Goal: Task Accomplishment & Management: Complete application form

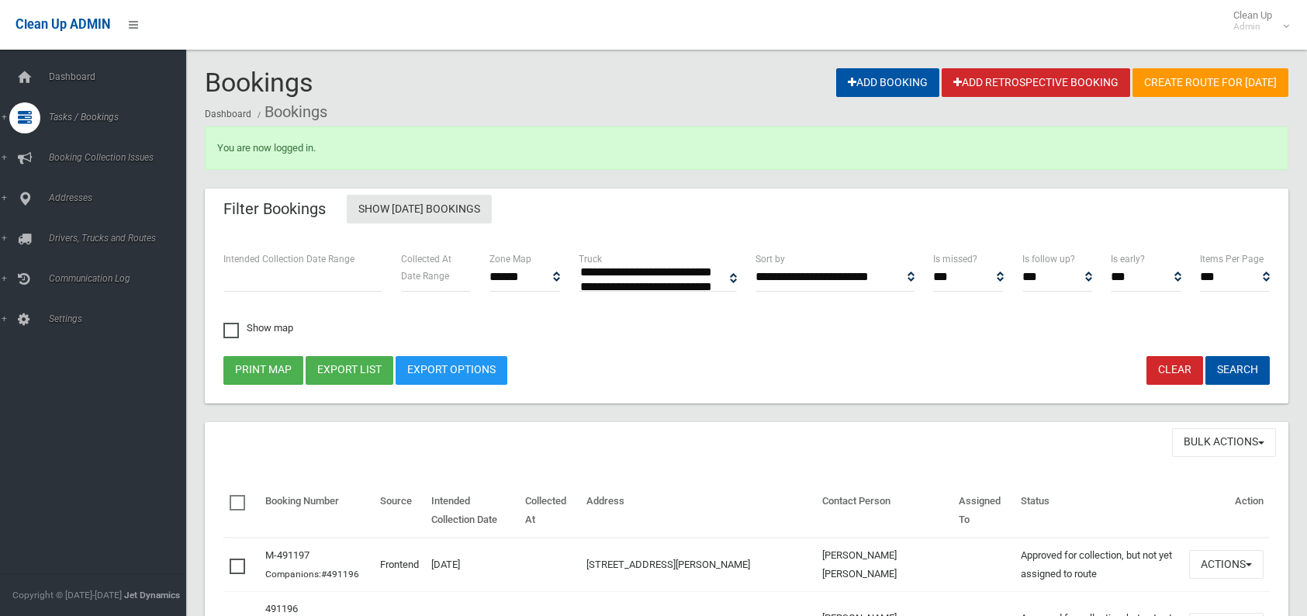
select select
click at [49, 237] on span "Search" at bounding box center [114, 231] width 140 height 11
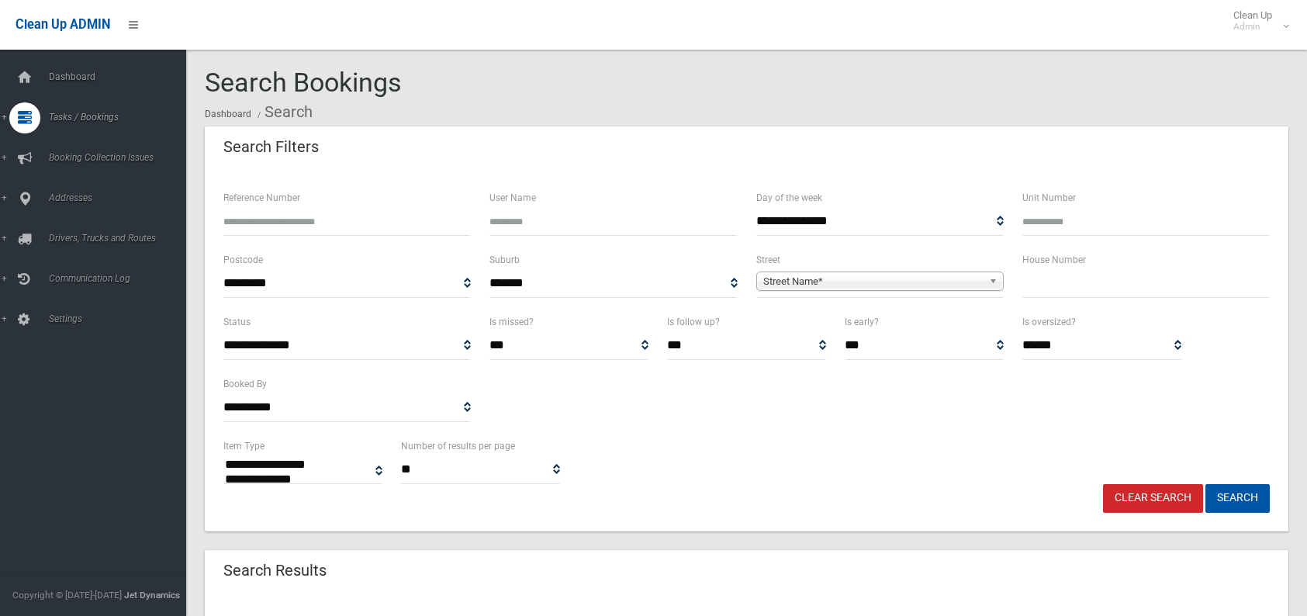
select select
click at [1045, 294] on input "text" at bounding box center [1145, 283] width 247 height 29
type input "***"
click at [759, 278] on link "Street Name*" at bounding box center [879, 280] width 247 height 19
type input "*"
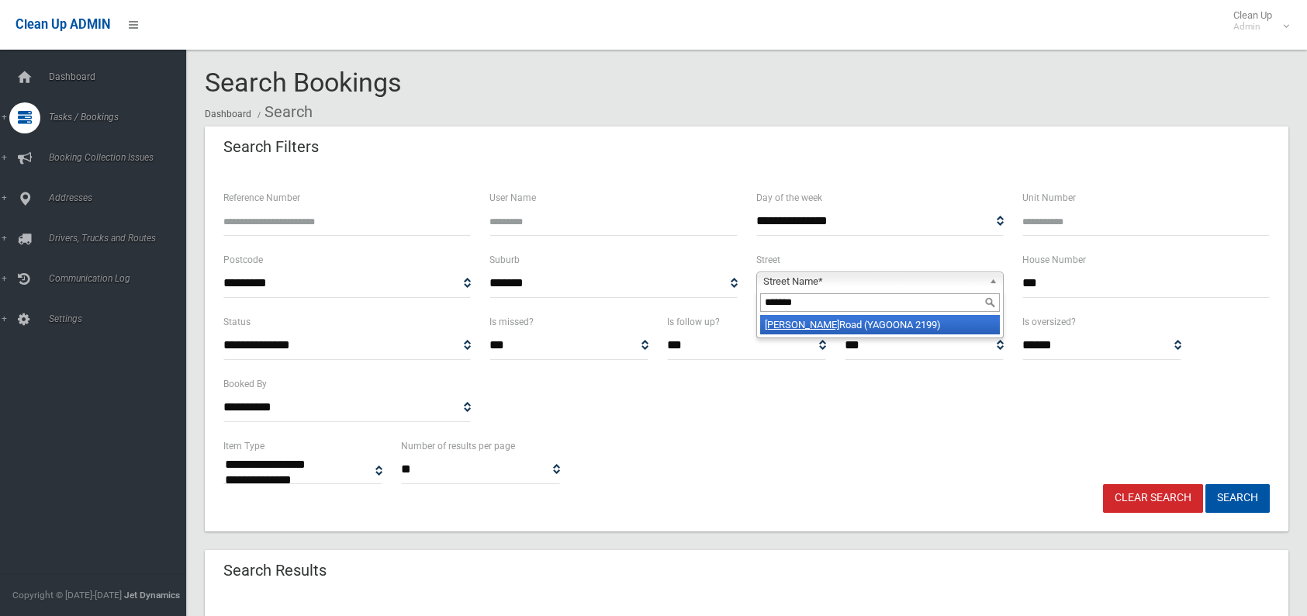
type input "*******"
click at [762, 321] on li "Brunker Road (YAGOONA 2199)" at bounding box center [880, 324] width 240 height 19
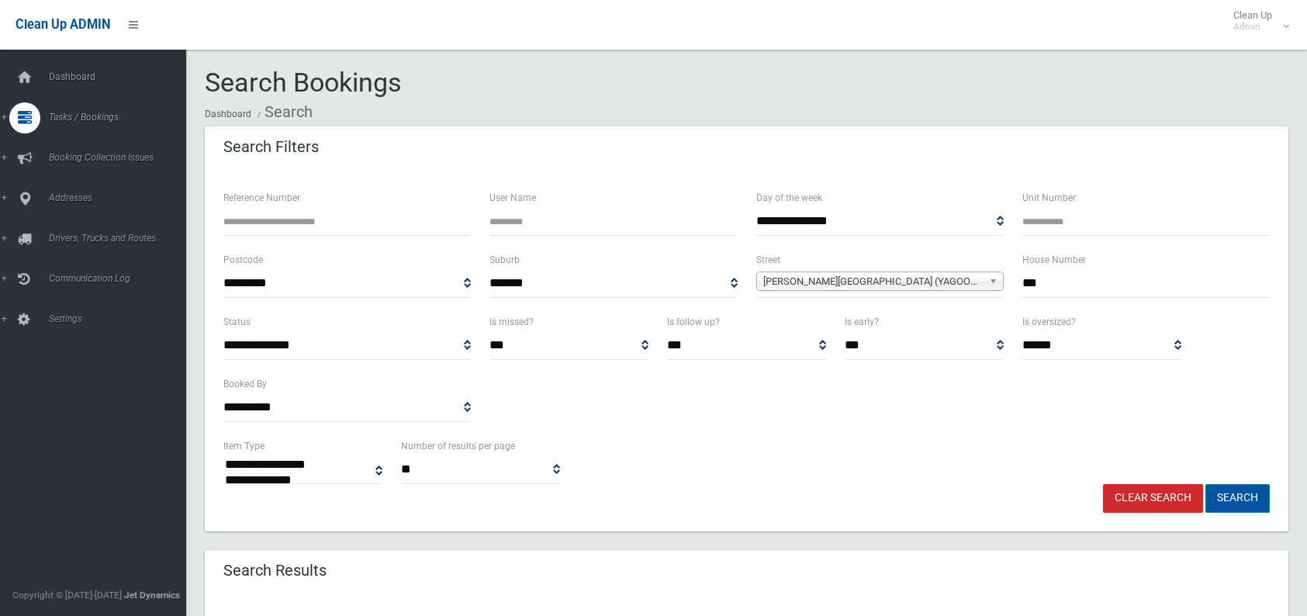
click at [1229, 492] on button "Search" at bounding box center [1237, 498] width 64 height 29
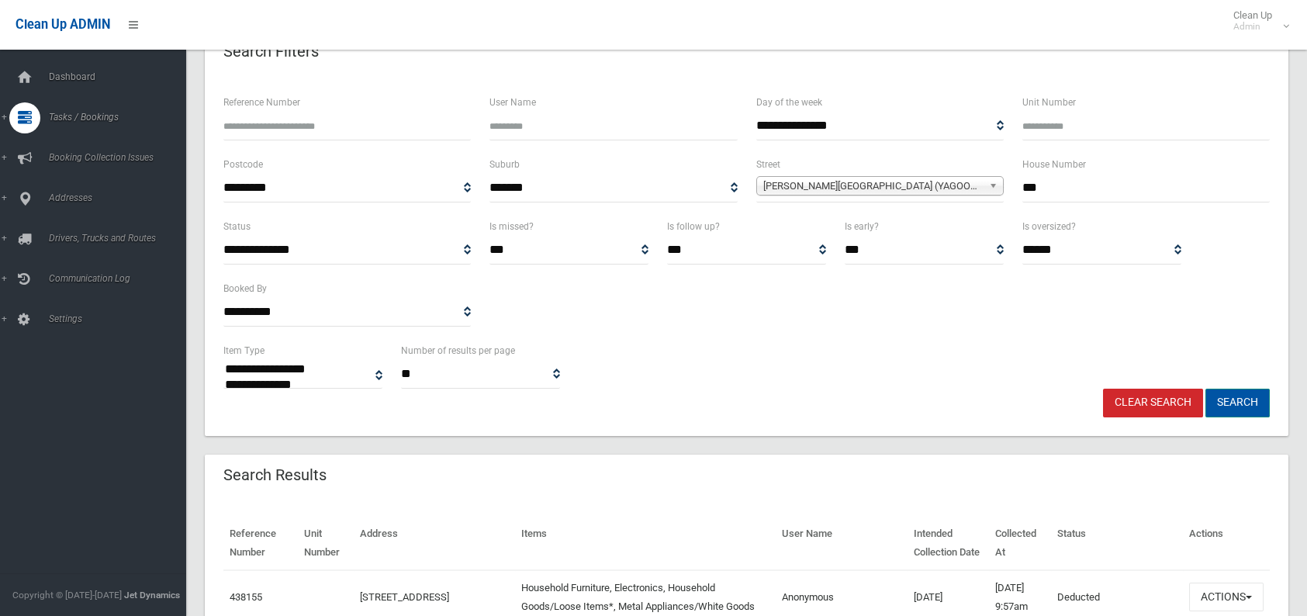
scroll to position [155, 0]
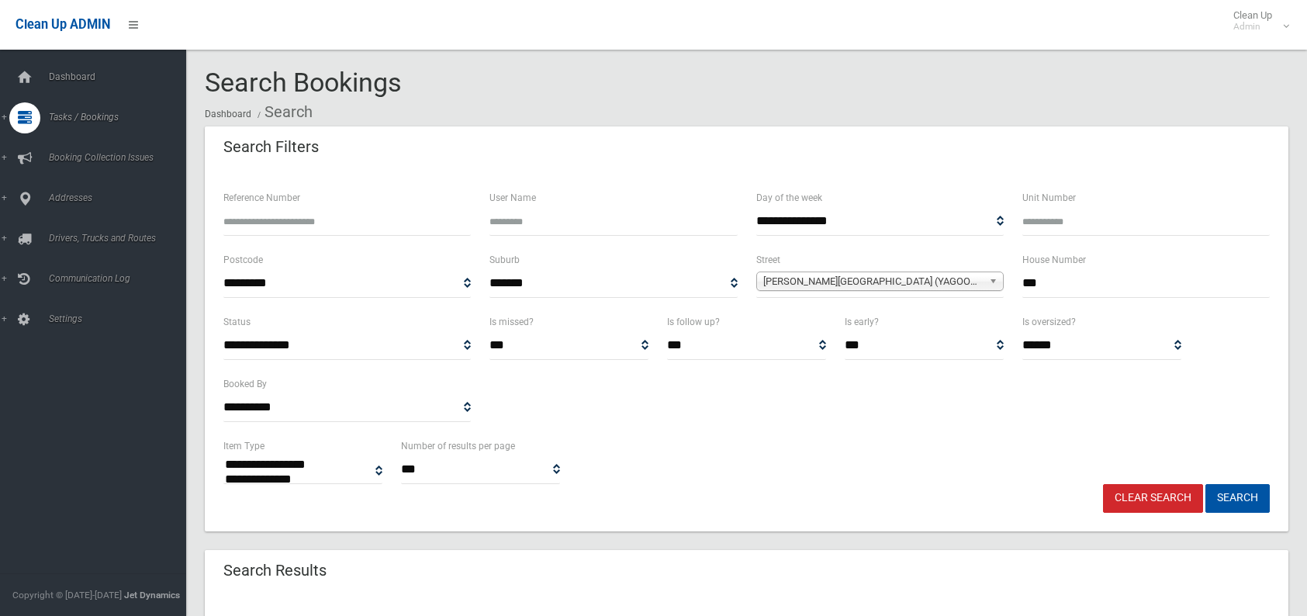
select select
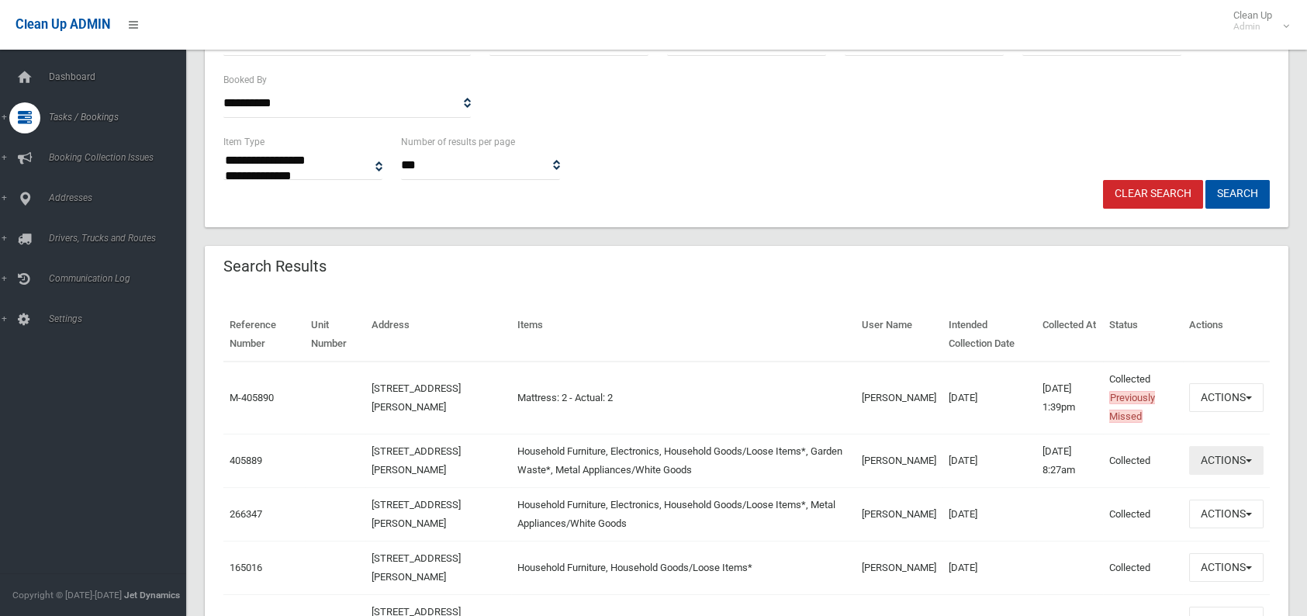
scroll to position [310, 0]
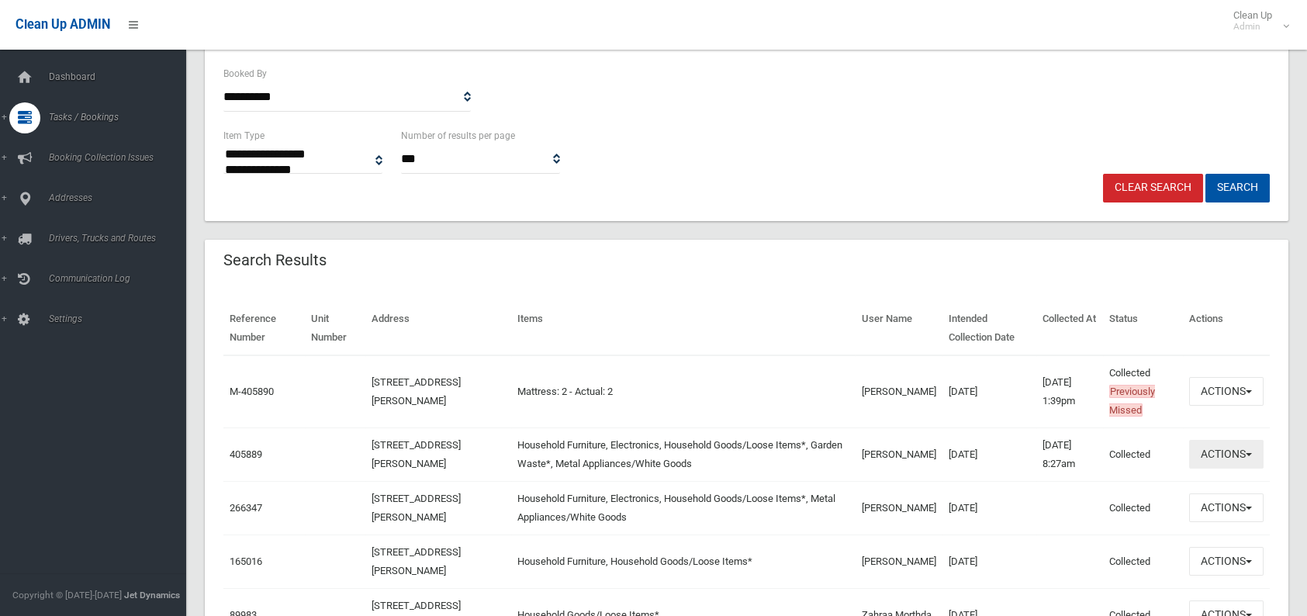
click at [1197, 449] on button "Actions" at bounding box center [1226, 454] width 74 height 29
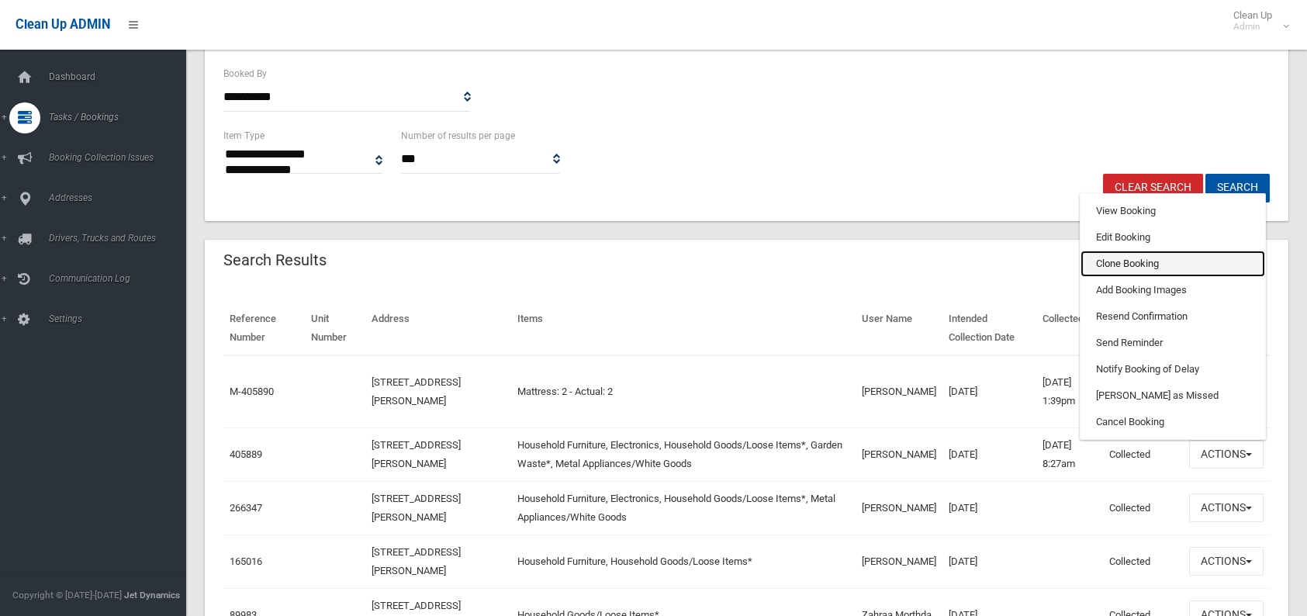
click at [1132, 252] on link "Clone Booking" at bounding box center [1173, 264] width 185 height 26
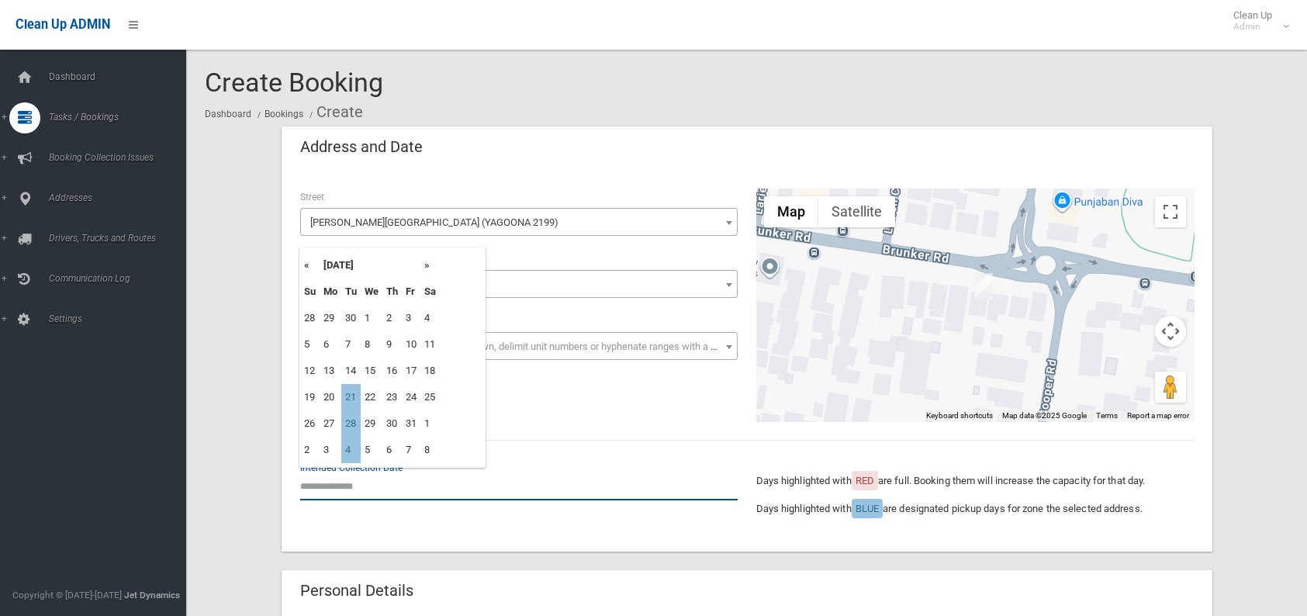
click at [428, 489] on input "text" at bounding box center [518, 486] width 437 height 29
click at [347, 395] on td "21" at bounding box center [350, 397] width 19 height 26
type input "**********"
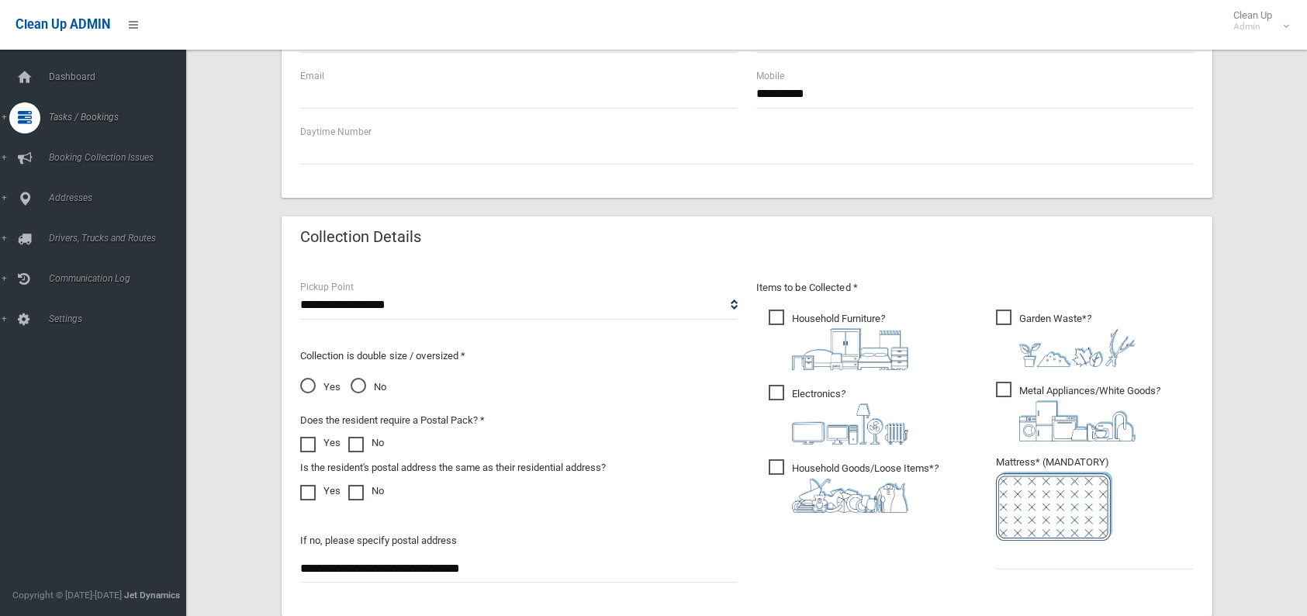
scroll to position [698, 0]
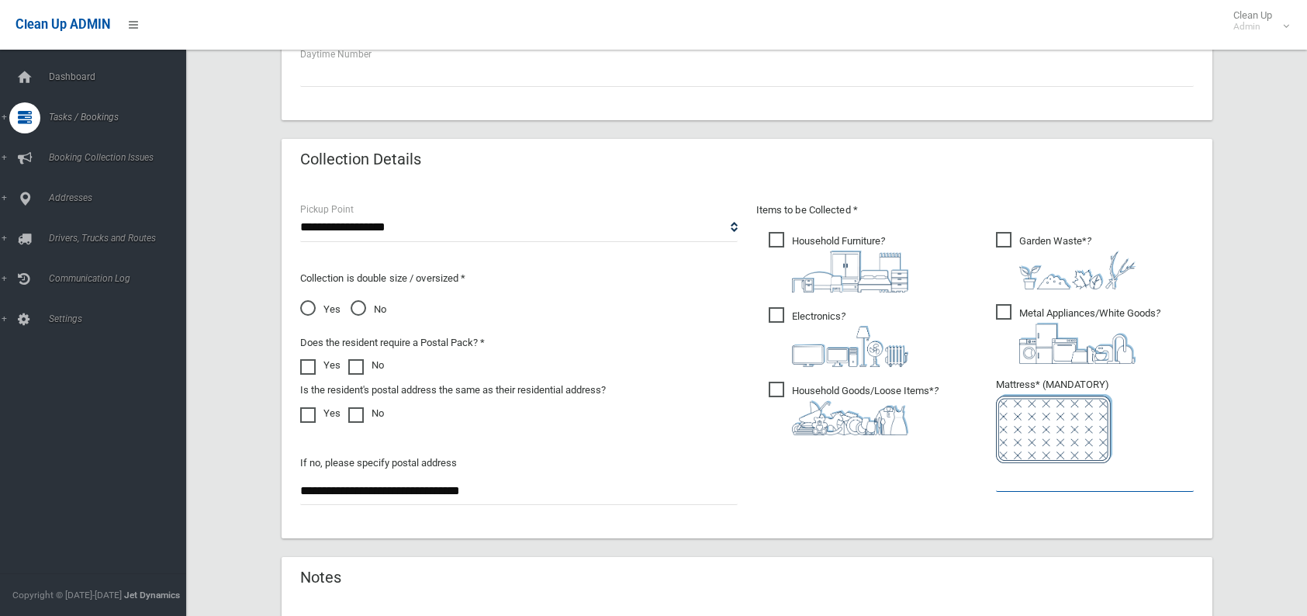
click at [1011, 485] on input "text" at bounding box center [1095, 477] width 198 height 29
type input "*"
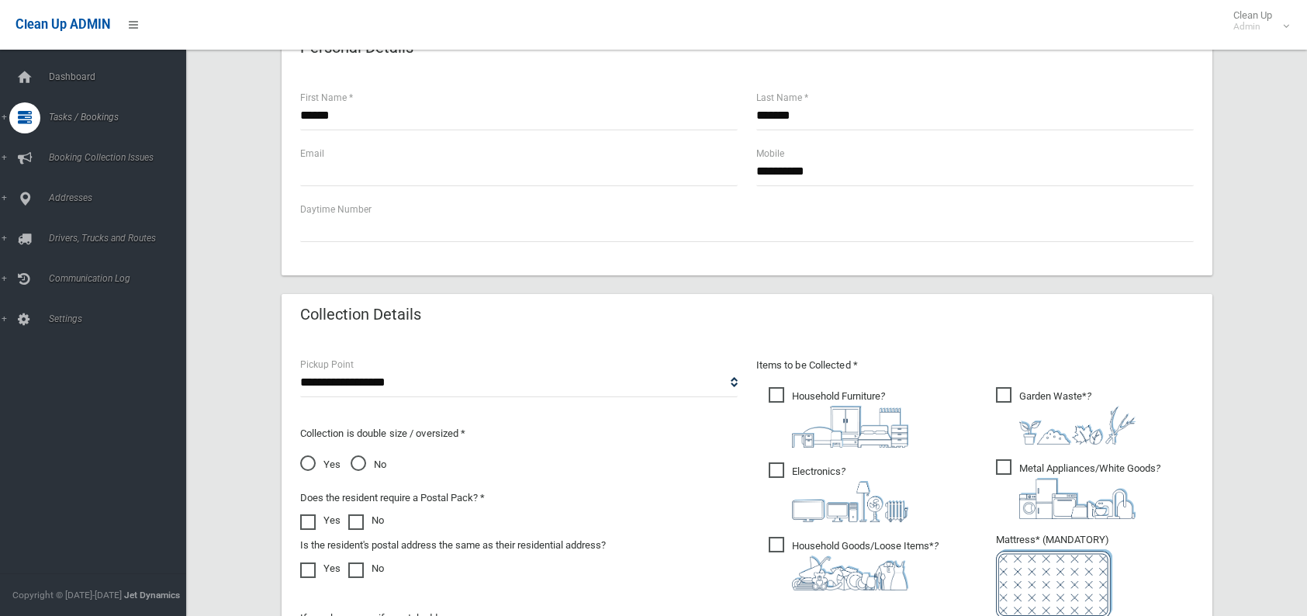
drag, startPoint x: 828, startPoint y: 431, endPoint x: 601, endPoint y: 356, distance: 239.2
click at [601, 356] on div "**********" at bounding box center [518, 376] width 437 height 41
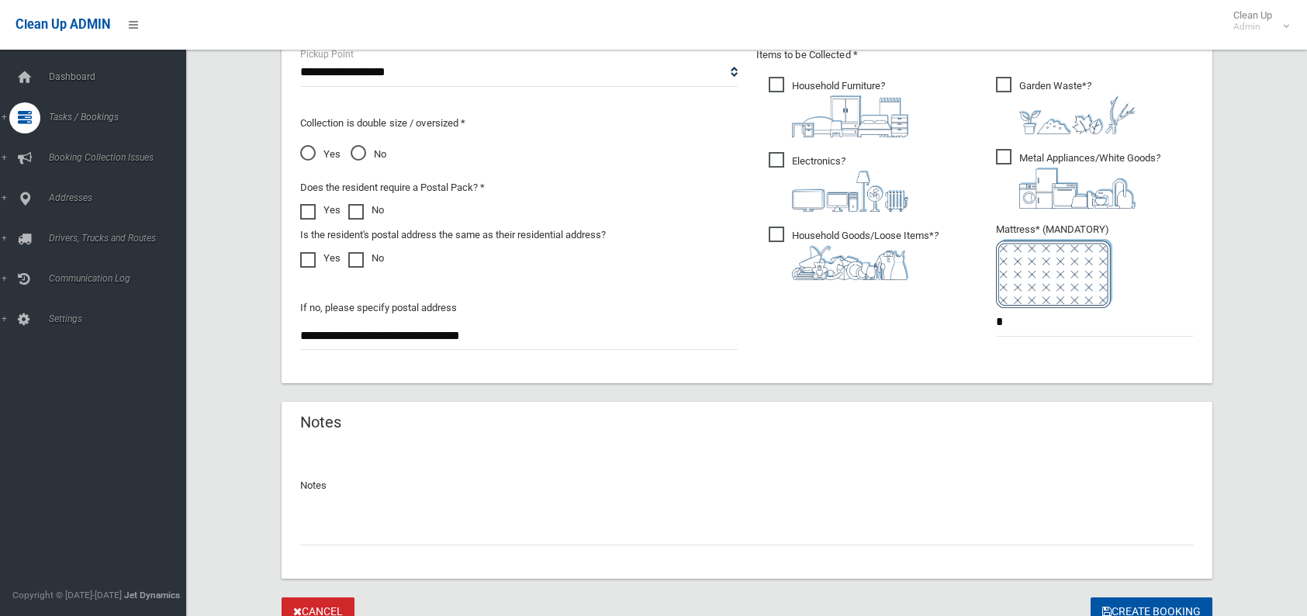
scroll to position [918, 0]
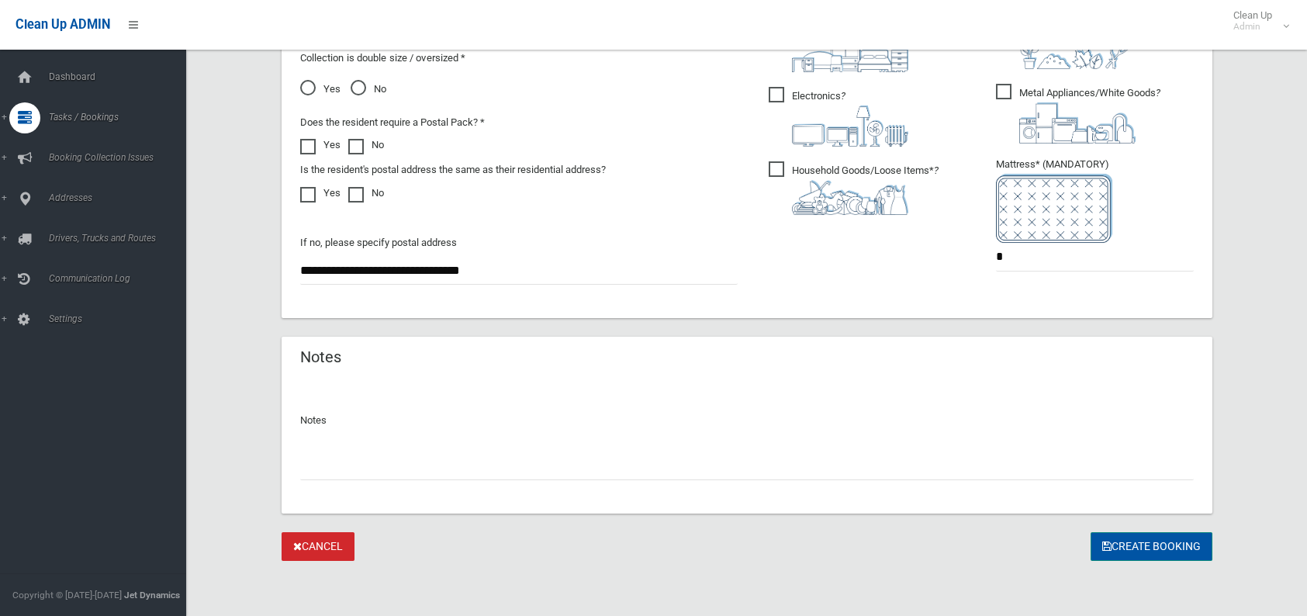
click at [1136, 549] on button "Create Booking" at bounding box center [1152, 546] width 122 height 29
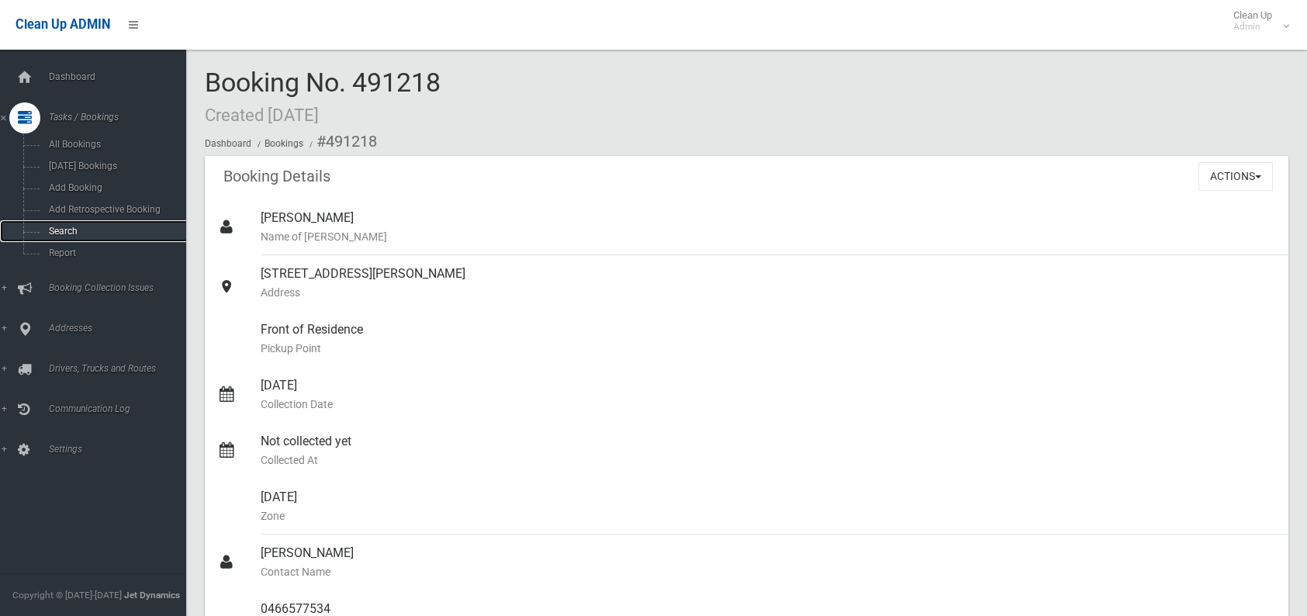
click at [54, 234] on span "Search" at bounding box center [114, 231] width 140 height 11
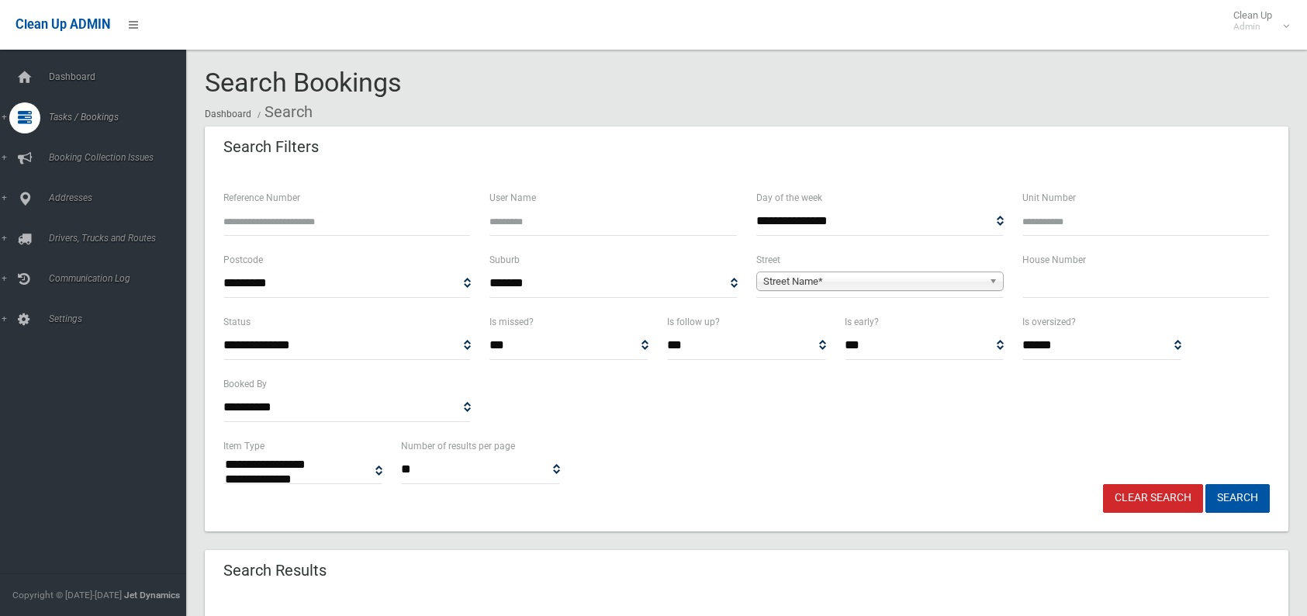
select select
click at [1026, 287] on input "text" at bounding box center [1145, 283] width 247 height 29
type input "**"
click at [832, 275] on span "Street Name*" at bounding box center [873, 281] width 220 height 19
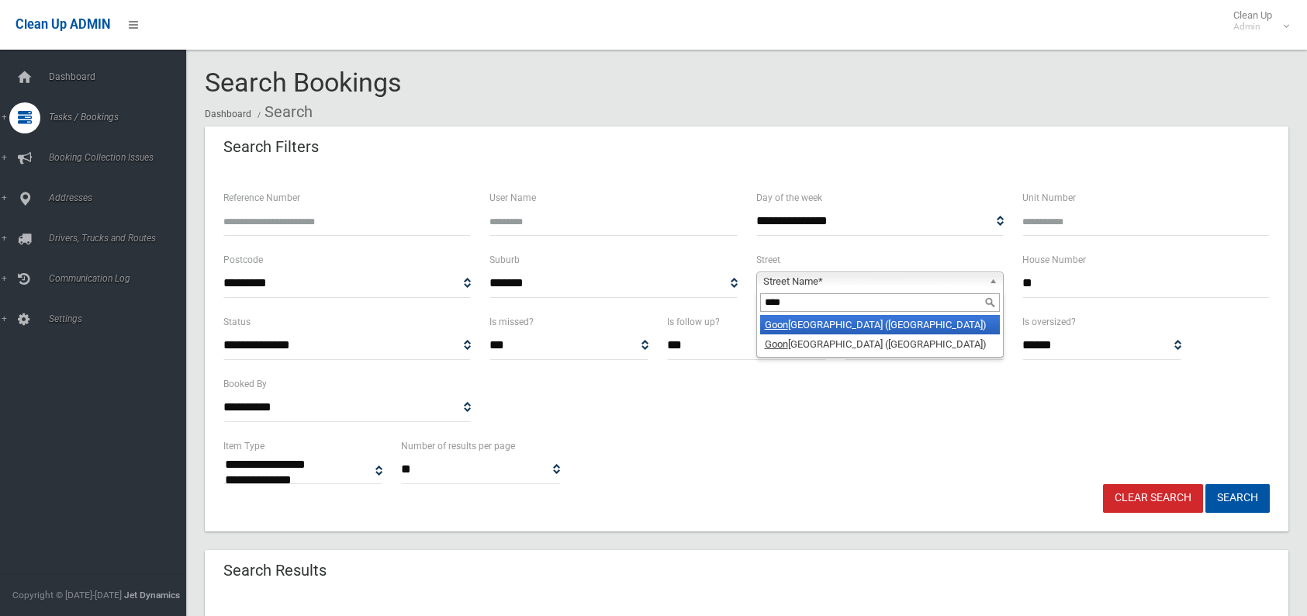
type input "****"
click at [773, 322] on em "Goon" at bounding box center [776, 325] width 23 height 12
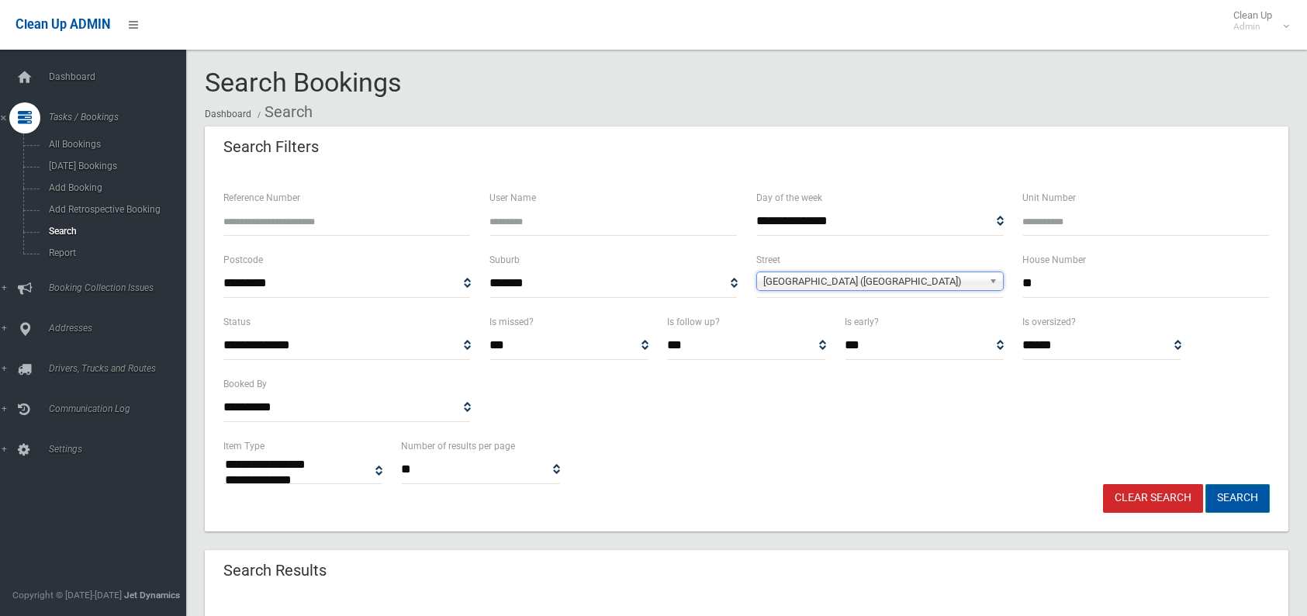
click at [1237, 498] on button "Search" at bounding box center [1237, 498] width 64 height 29
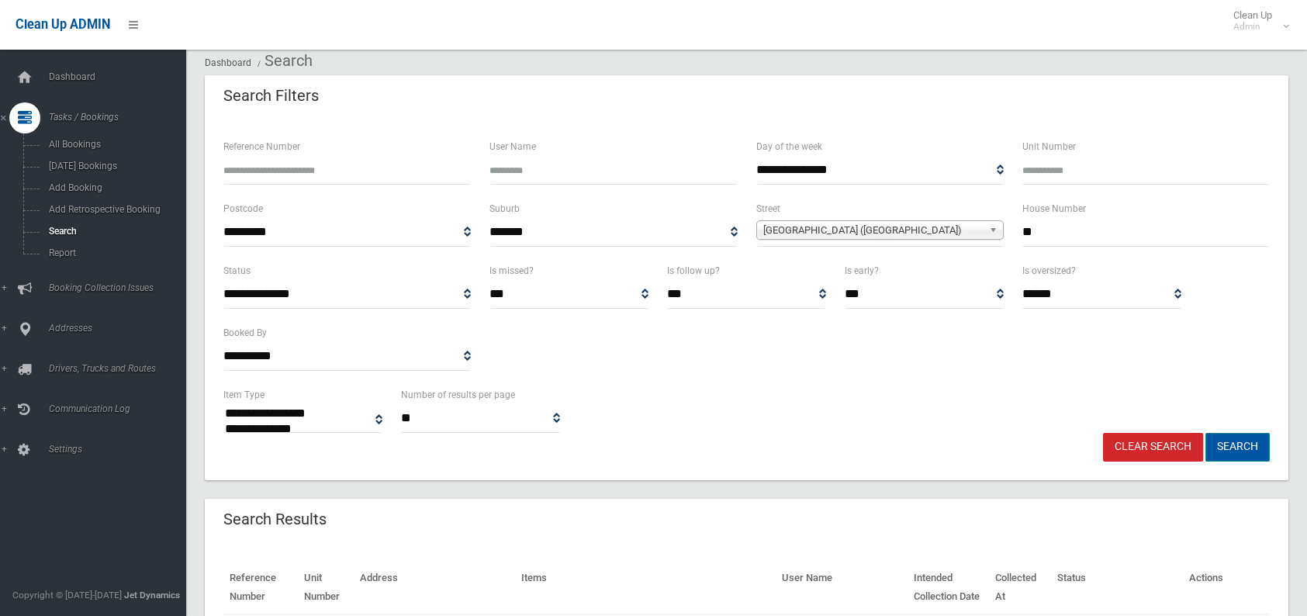
scroll to position [78, 0]
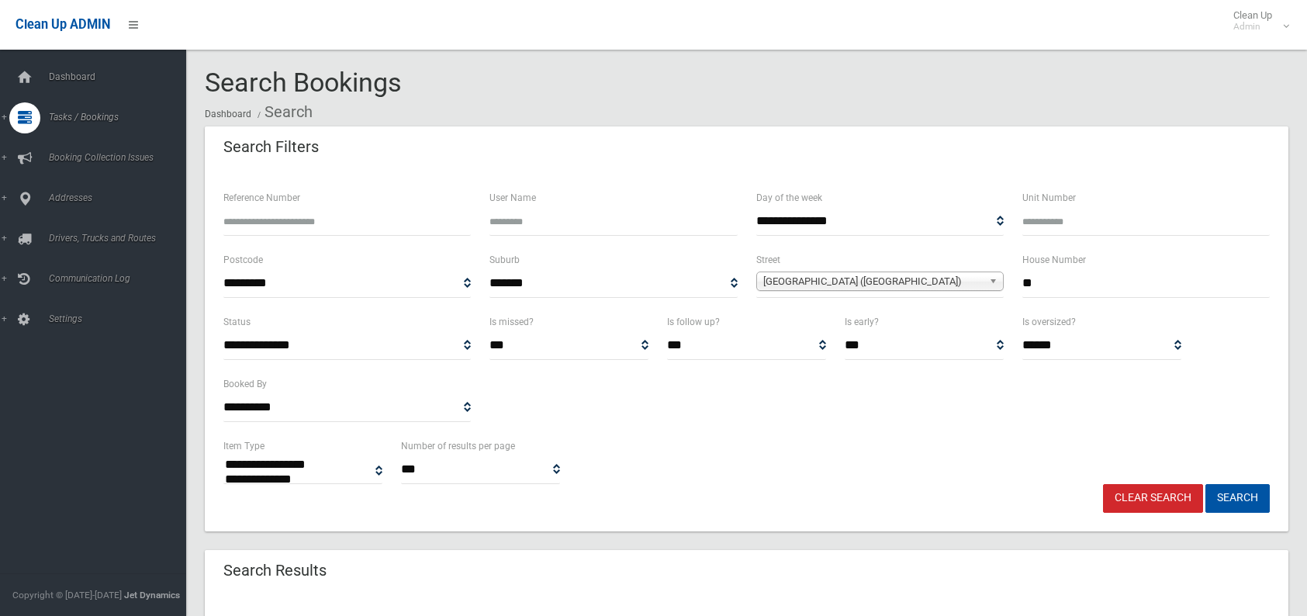
select select
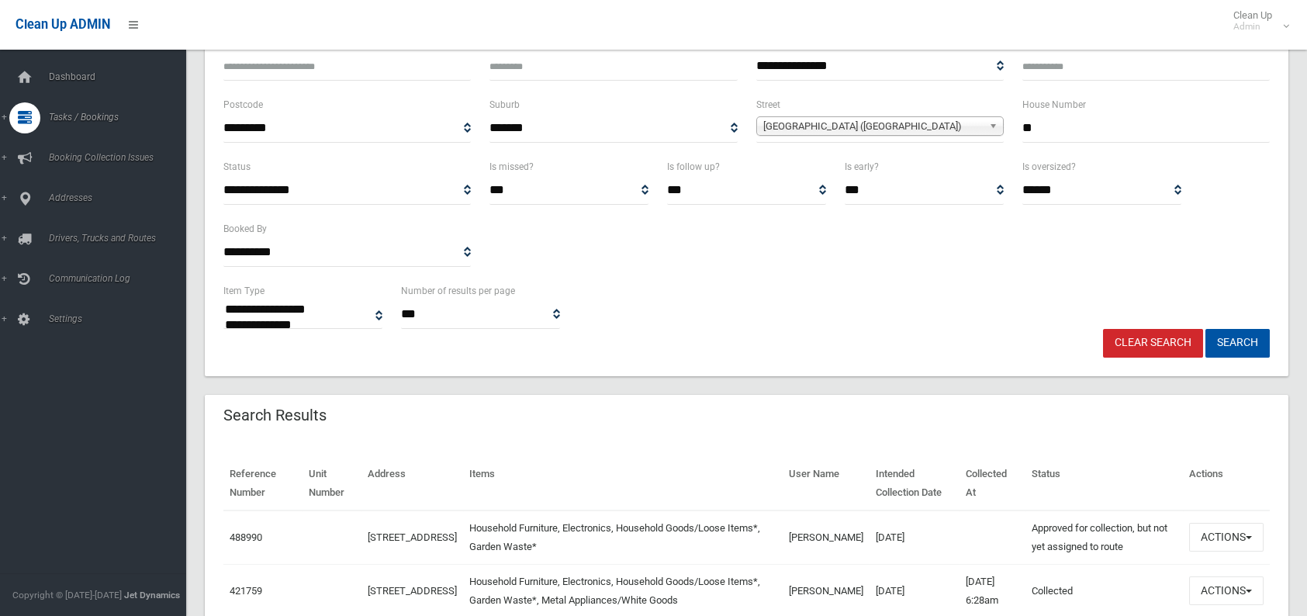
scroll to position [155, 0]
click at [1206, 532] on button "Actions" at bounding box center [1226, 537] width 74 height 29
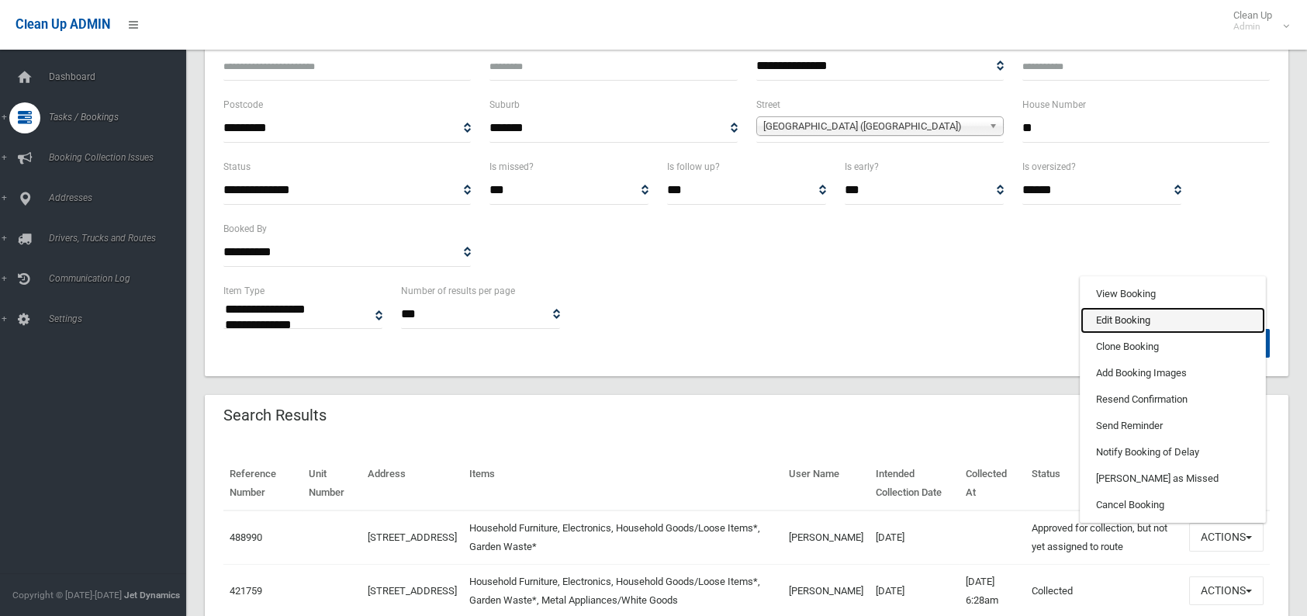
click at [1091, 323] on link "Edit Booking" at bounding box center [1173, 320] width 185 height 26
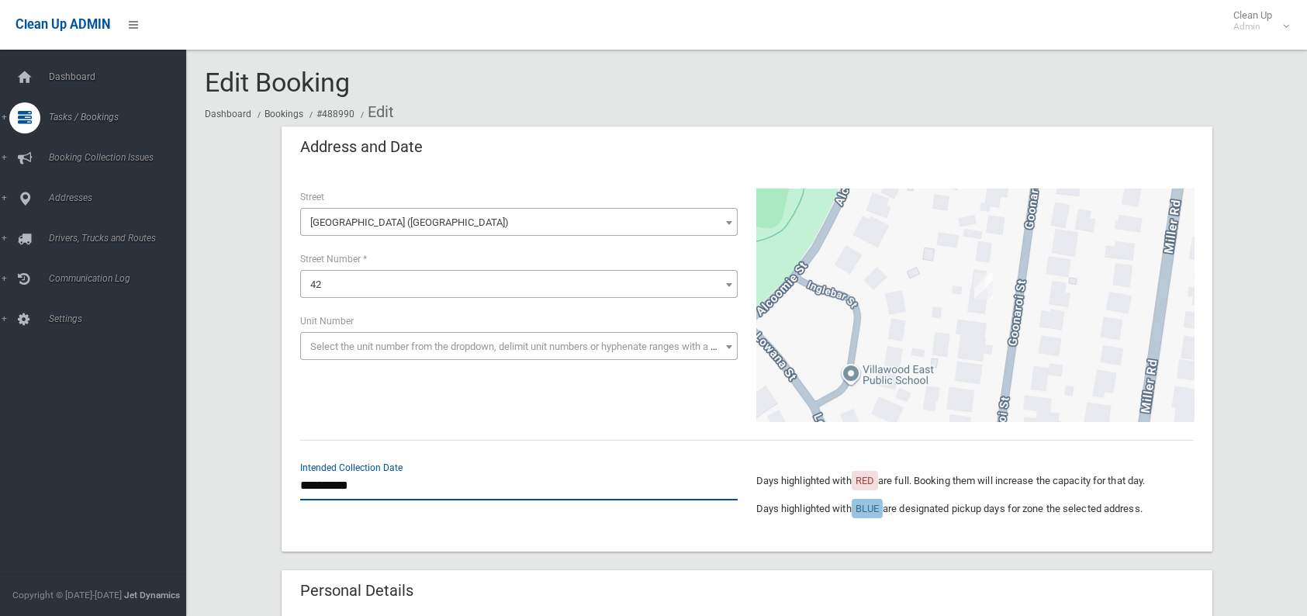
click at [390, 486] on input "**********" at bounding box center [518, 486] width 437 height 29
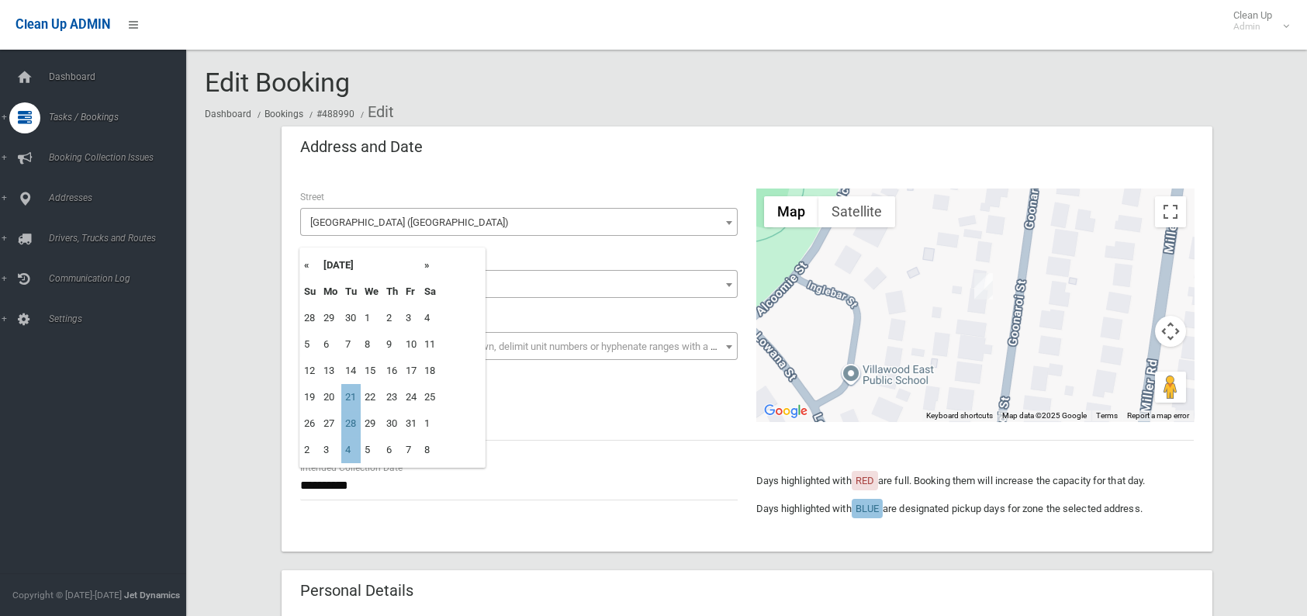
click at [431, 263] on th "»" at bounding box center [429, 265] width 19 height 26
click at [354, 349] on td "4" at bounding box center [350, 344] width 19 height 26
type input "**********"
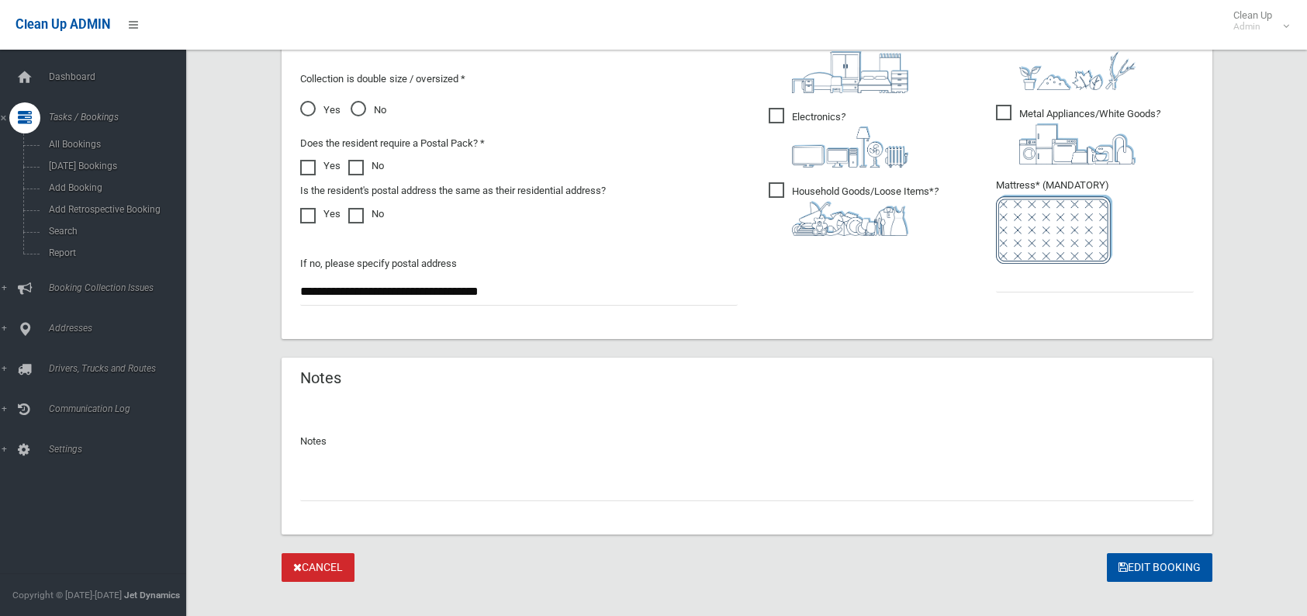
scroll to position [918, 0]
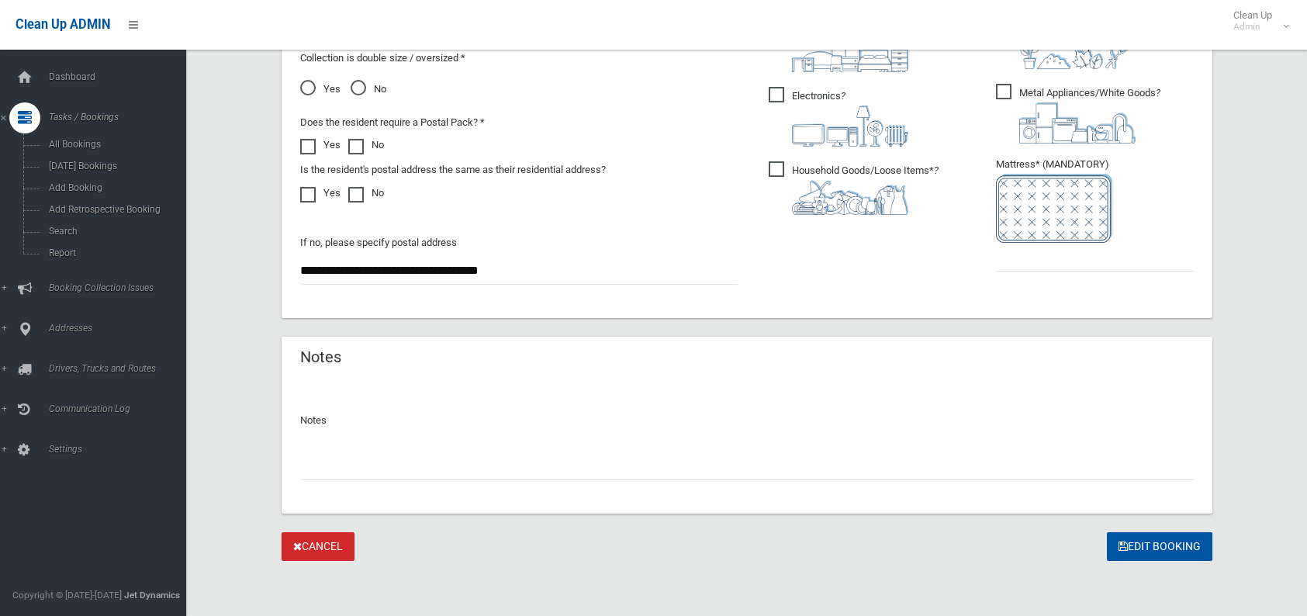
click at [316, 470] on input "text" at bounding box center [747, 465] width 894 height 29
type input "**********"
click at [1008, 266] on input "text" at bounding box center [1095, 257] width 198 height 29
type input "*"
click at [1184, 545] on button "Edit Booking" at bounding box center [1159, 546] width 105 height 29
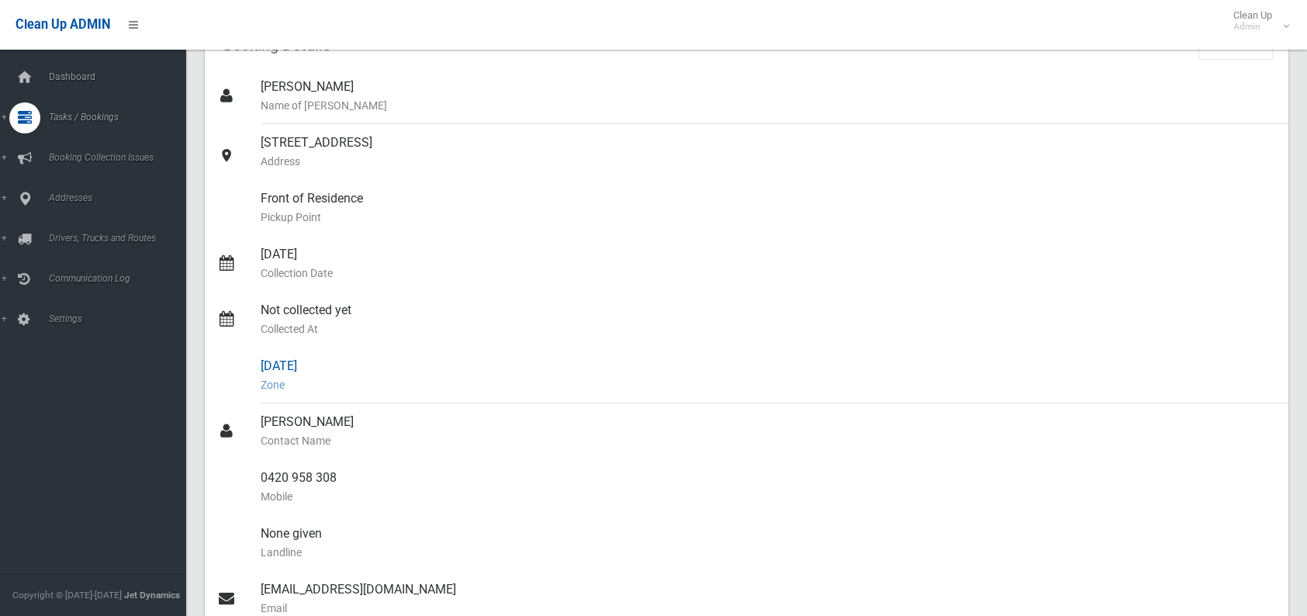
scroll to position [155, 0]
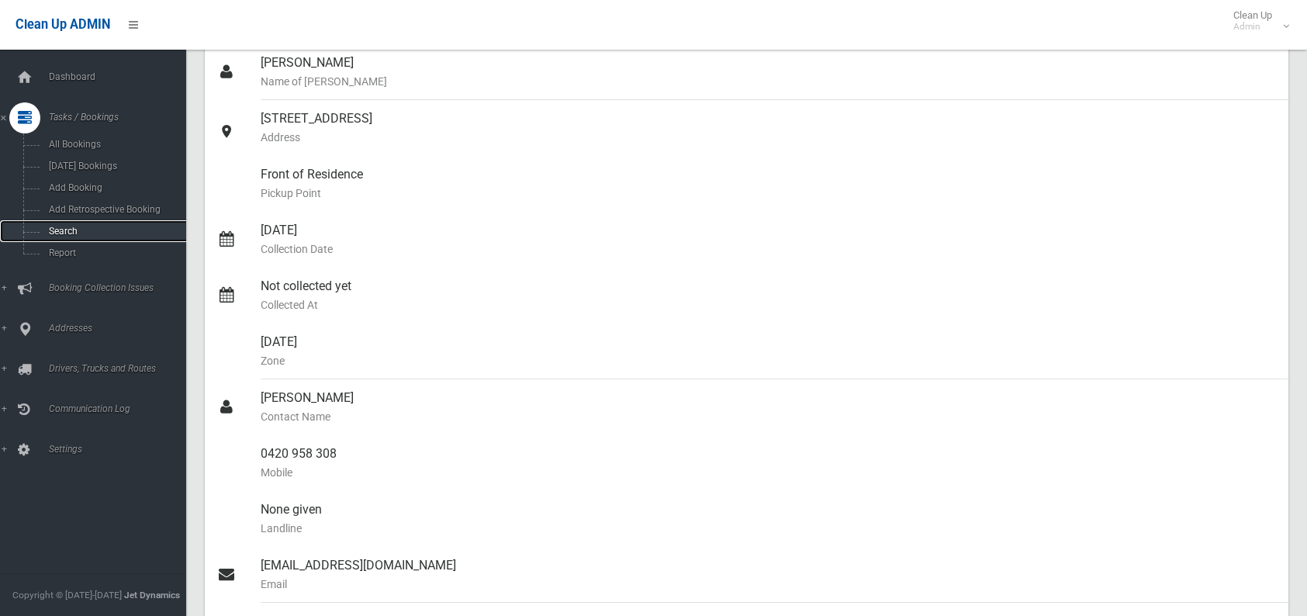
click at [77, 230] on span "Search" at bounding box center [114, 231] width 140 height 11
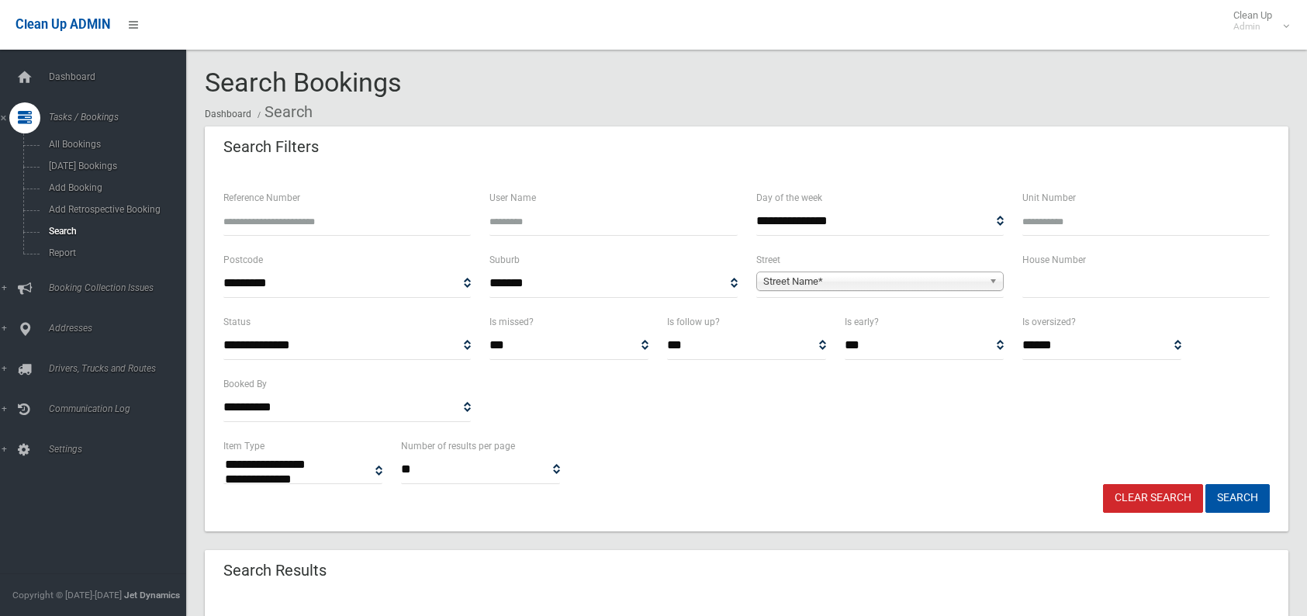
select select
click at [1045, 298] on div "House Number" at bounding box center [1146, 282] width 266 height 62
click at [1046, 282] on input "text" at bounding box center [1145, 283] width 247 height 29
type input "*"
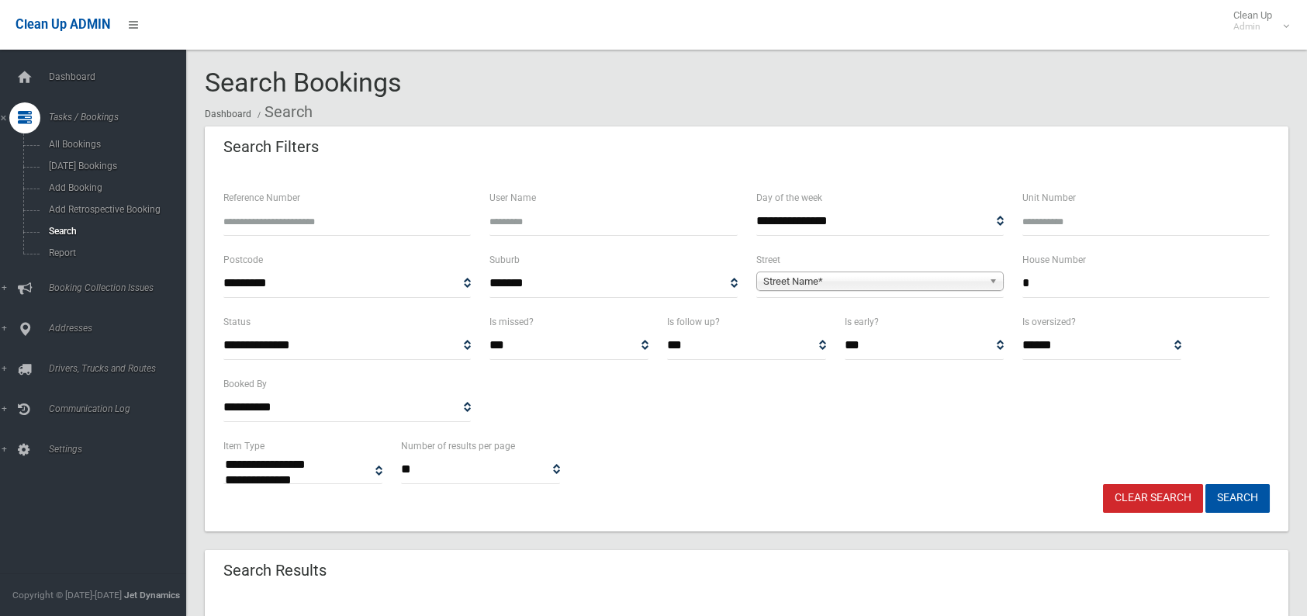
click at [852, 286] on span "Street Name*" at bounding box center [873, 281] width 220 height 19
type input "*****"
click at [853, 322] on li "Yarra n Street (PUNCHBOWL 2196)" at bounding box center [880, 324] width 240 height 19
click at [1226, 510] on button "Search" at bounding box center [1237, 498] width 64 height 29
select select
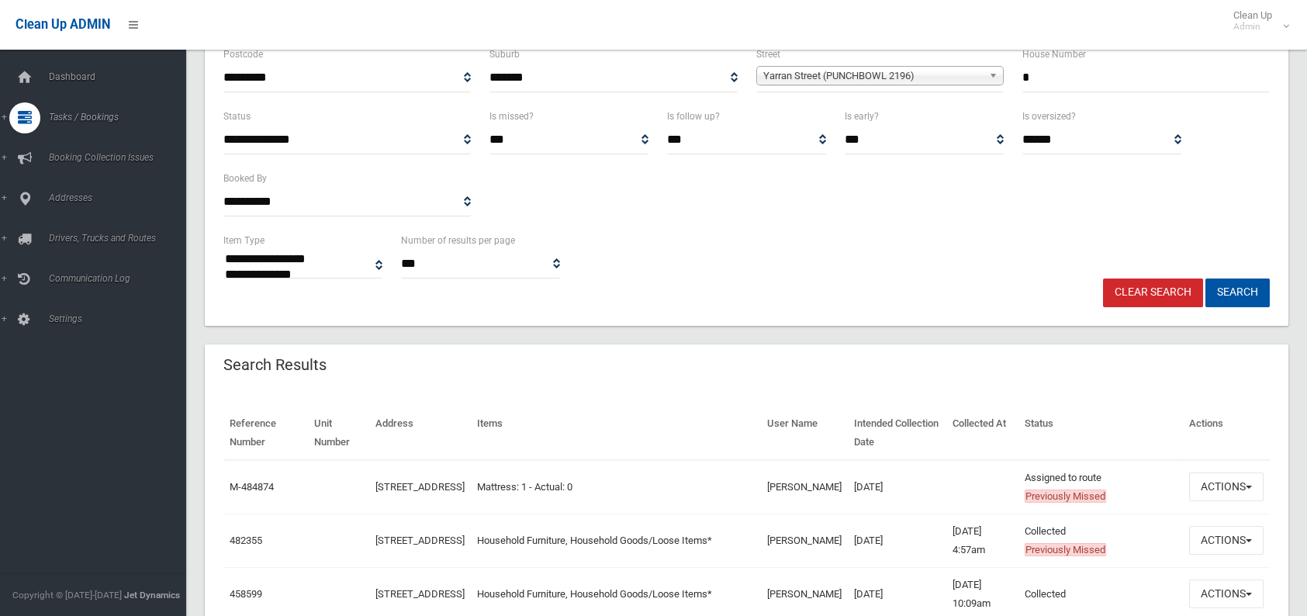
scroll to position [233, 0]
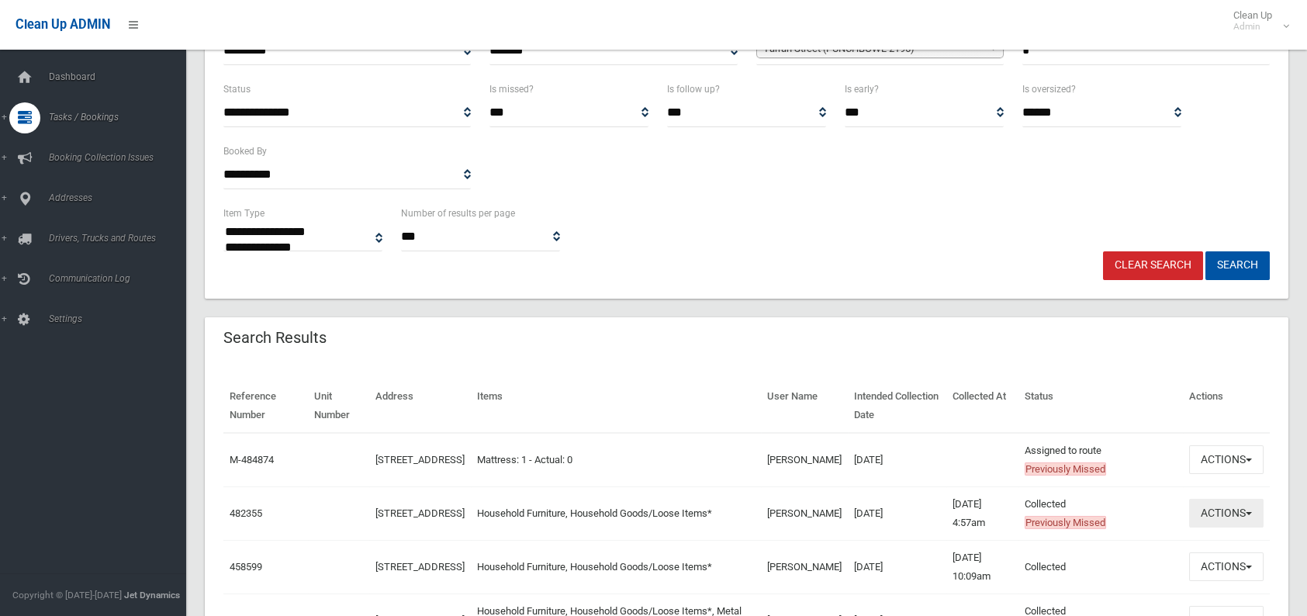
click at [1207, 517] on button "Actions" at bounding box center [1226, 513] width 74 height 29
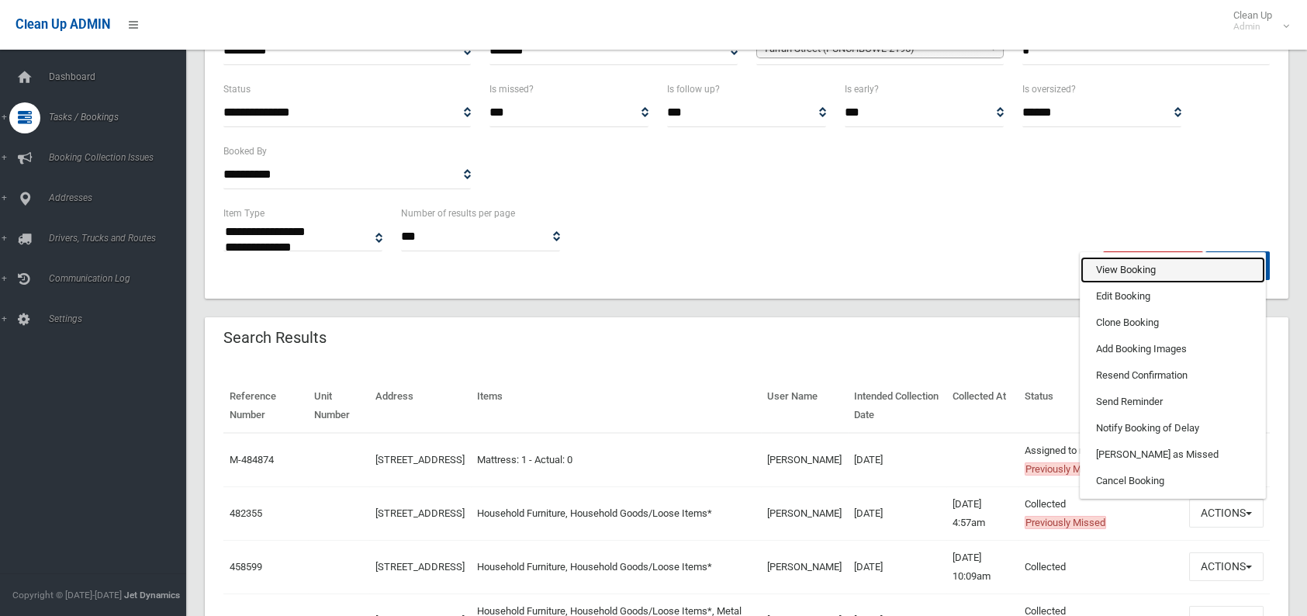
click at [1139, 278] on link "View Booking" at bounding box center [1173, 270] width 185 height 26
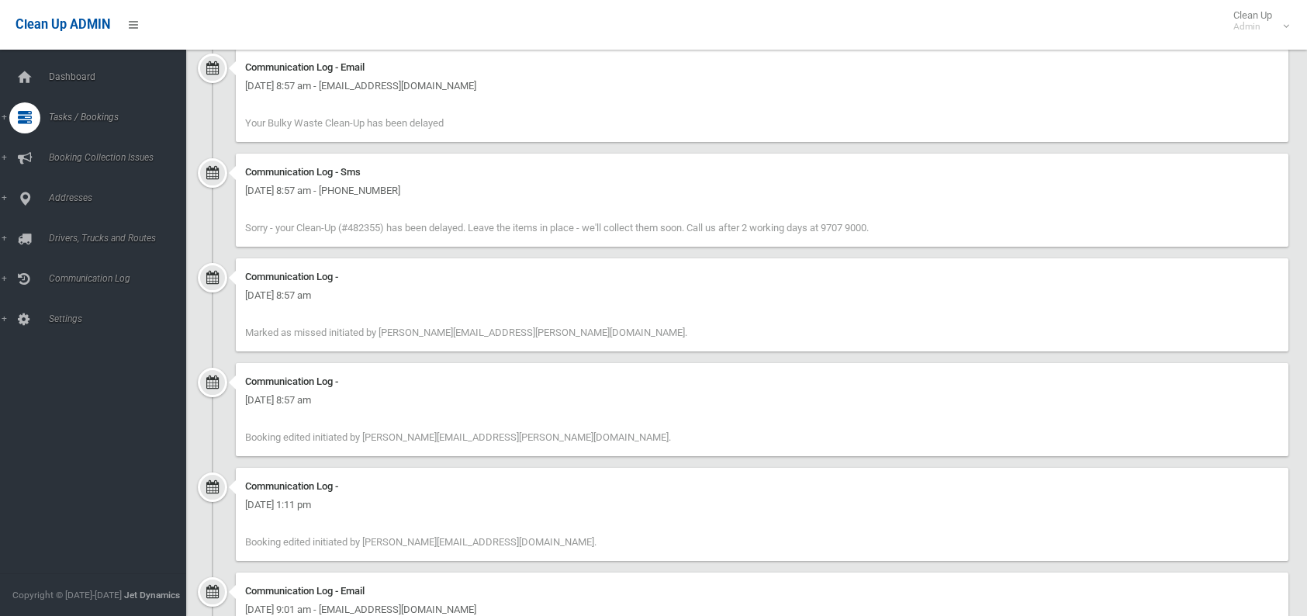
scroll to position [1784, 0]
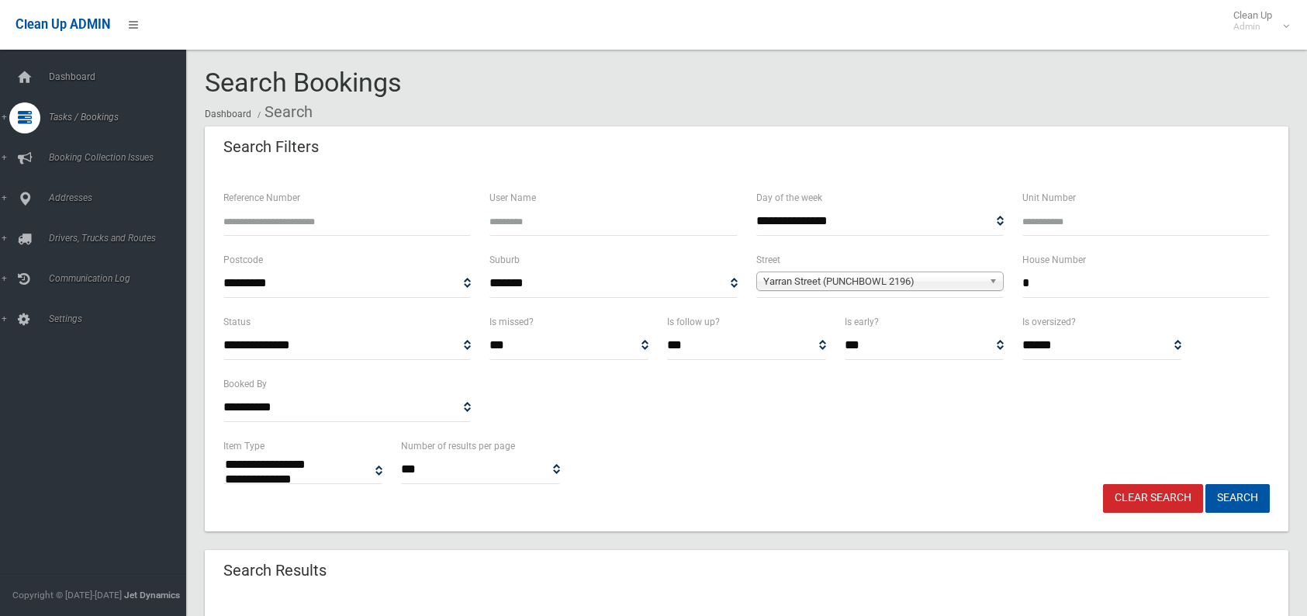
select select
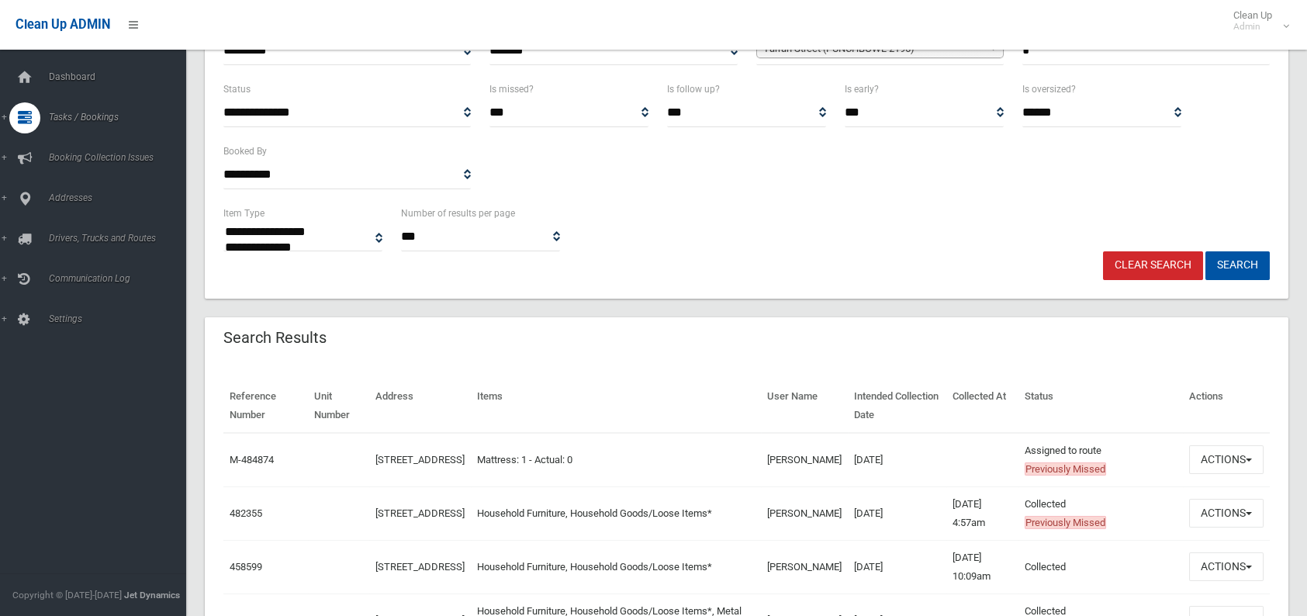
scroll to position [233, 0]
click at [1197, 455] on button "Actions" at bounding box center [1226, 459] width 74 height 29
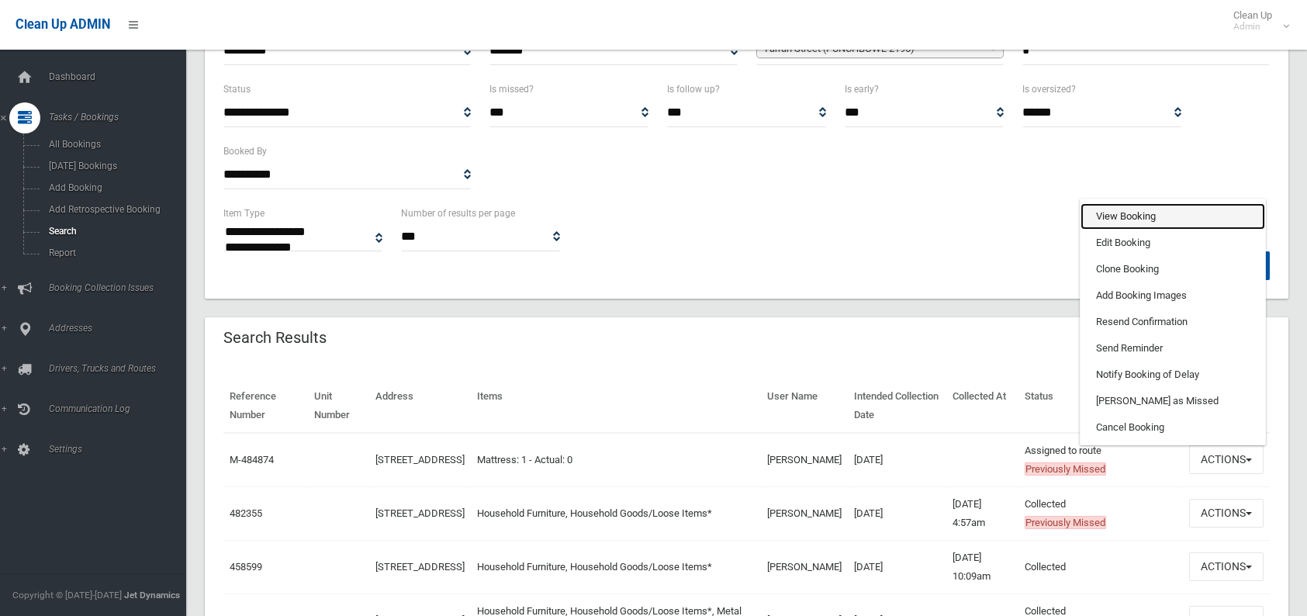
click at [1136, 220] on link "View Booking" at bounding box center [1173, 216] width 185 height 26
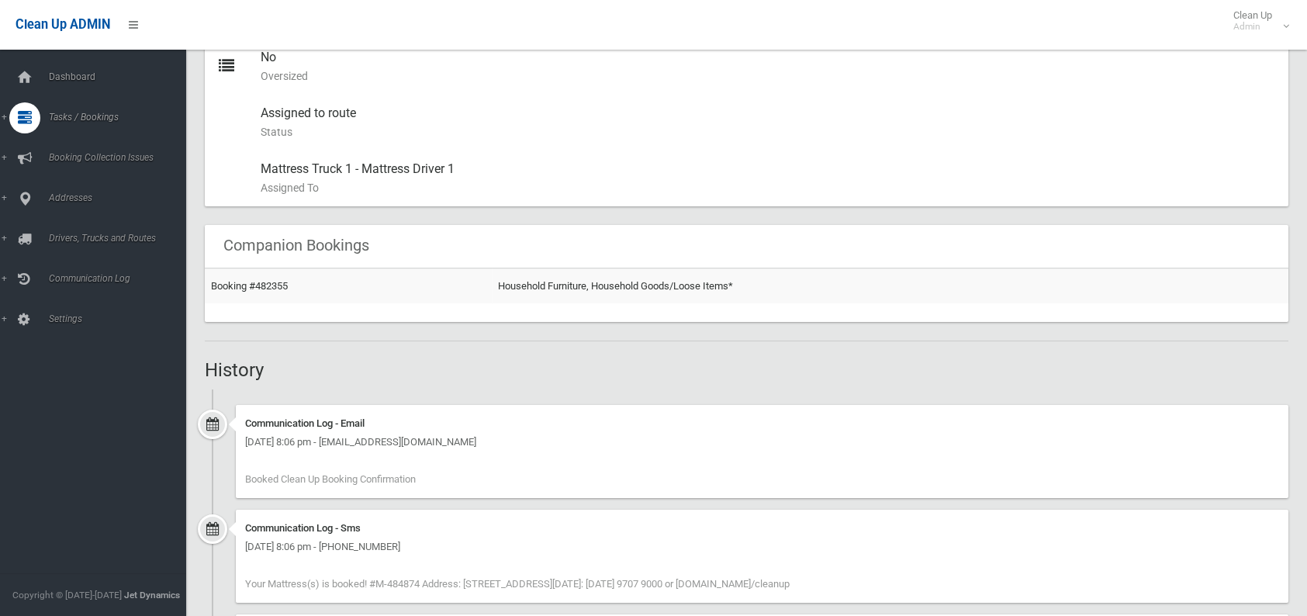
scroll to position [776, 0]
